Goal: Task Accomplishment & Management: Manage account settings

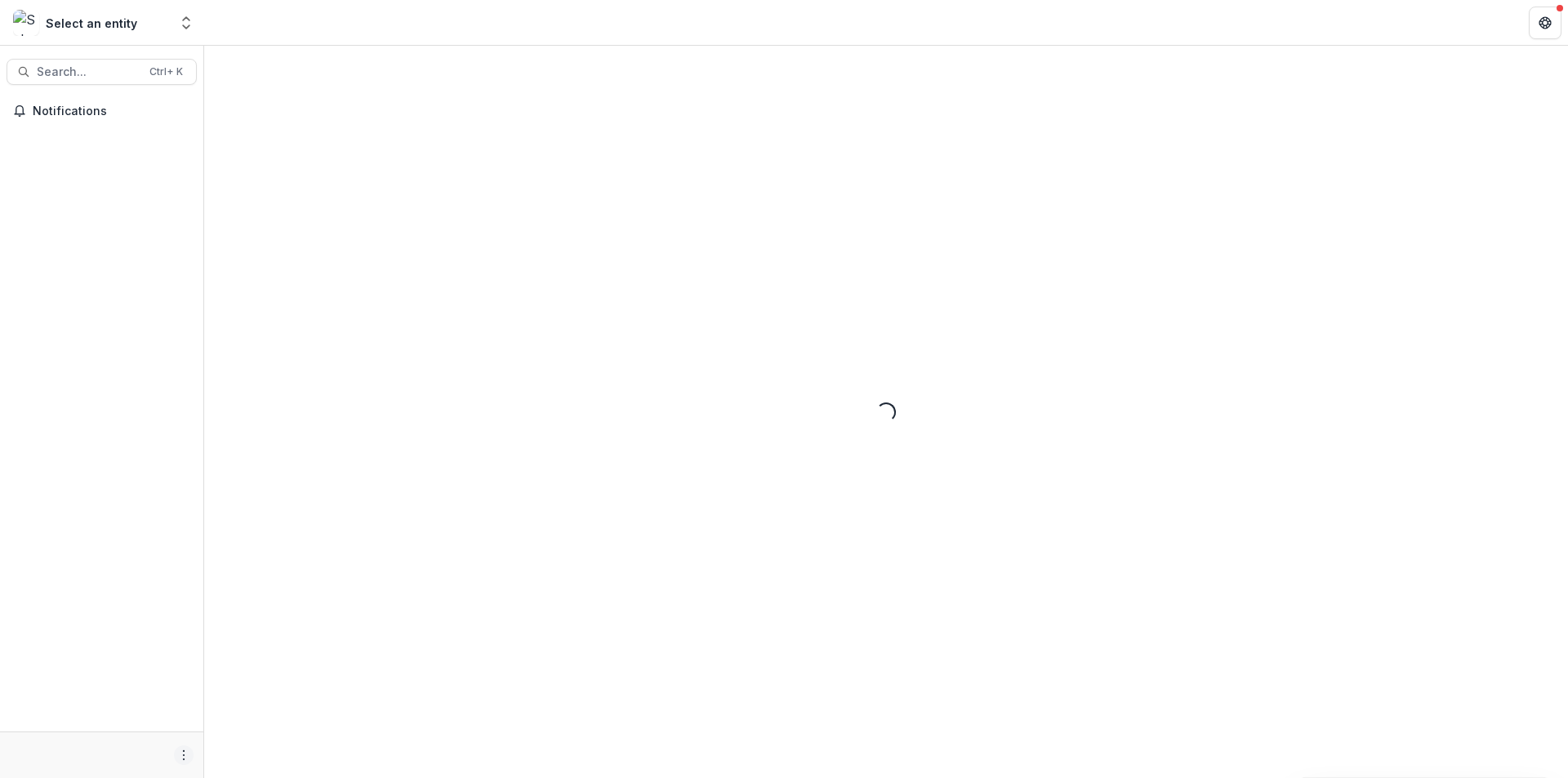
click at [183, 758] on icon "More" at bounding box center [184, 755] width 13 height 13
click at [234, 747] on button "Logout" at bounding box center [292, 747] width 175 height 27
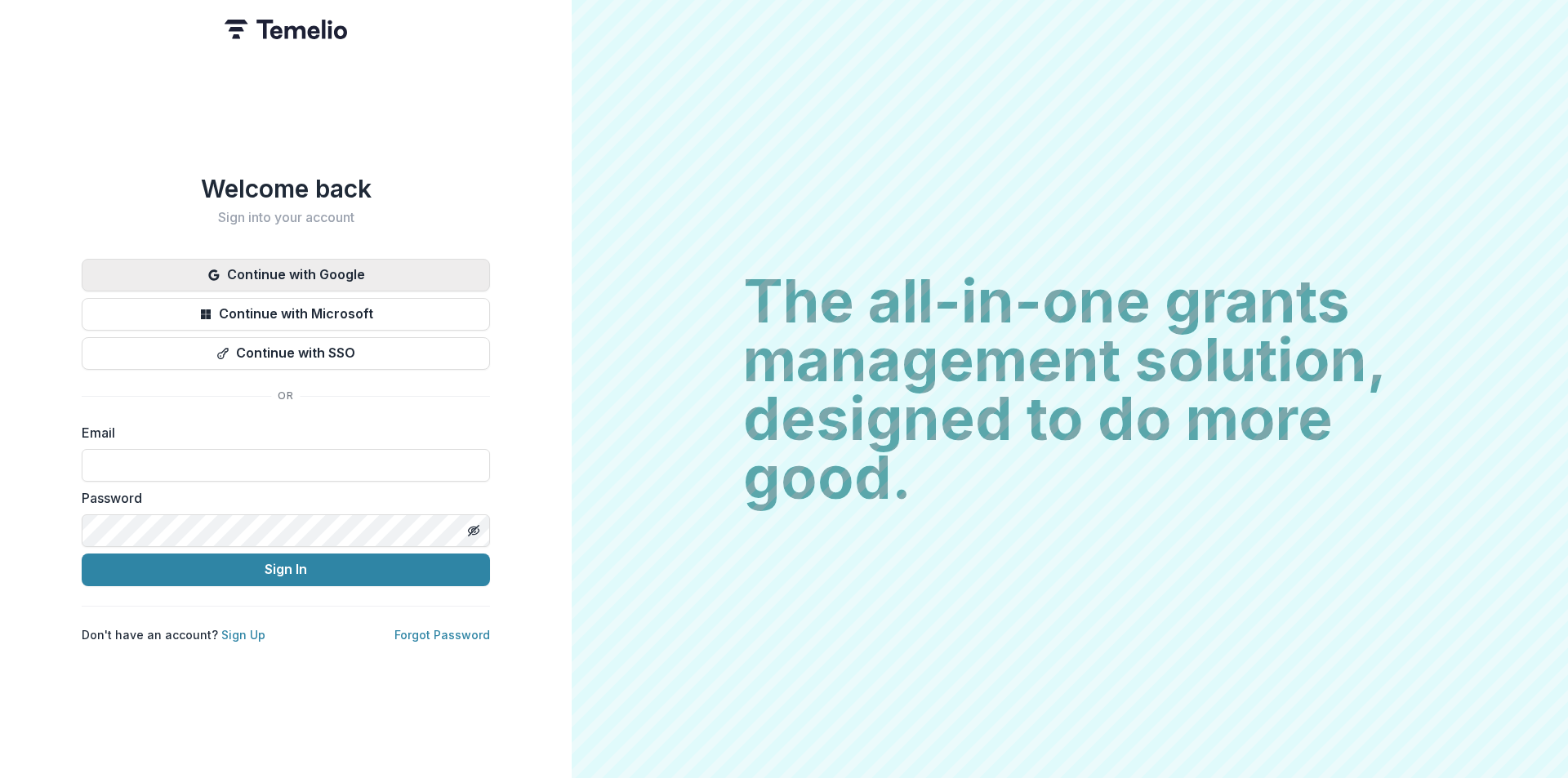
click at [349, 277] on button "Continue with Google" at bounding box center [285, 276] width 408 height 33
